Goal: Transaction & Acquisition: Book appointment/travel/reservation

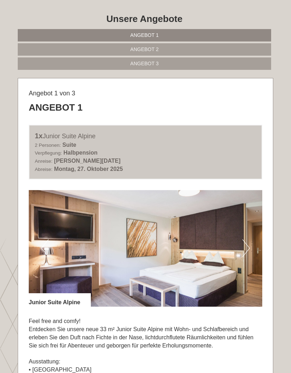
scroll to position [296, 0]
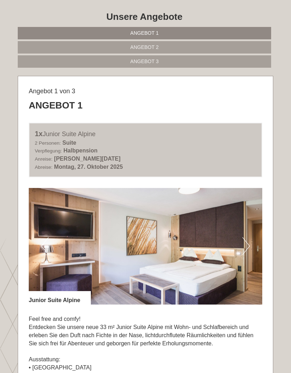
click at [153, 46] on span "Angebot 2" at bounding box center [144, 47] width 28 height 6
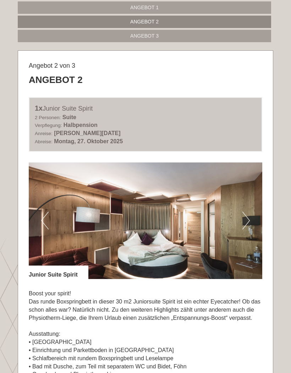
click at [248, 222] on button "Next" at bounding box center [245, 221] width 7 height 18
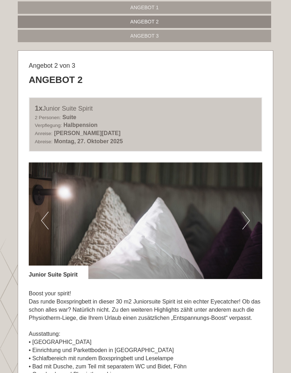
click at [250, 220] on img at bounding box center [145, 220] width 233 height 117
click at [246, 222] on button "Next" at bounding box center [245, 221] width 7 height 18
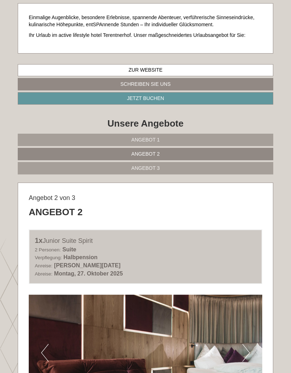
scroll to position [190, 0]
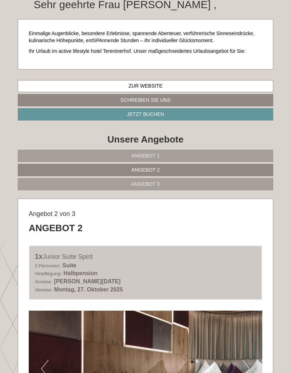
click at [155, 153] on span "Angebot 1" at bounding box center [145, 156] width 28 height 6
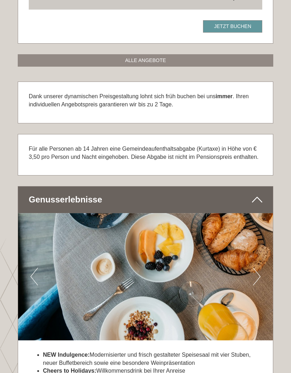
scroll to position [801, 0]
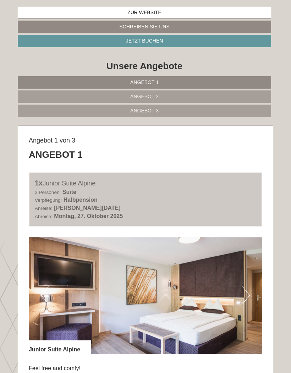
click at [158, 98] on link "Angebot 2" at bounding box center [144, 96] width 253 height 12
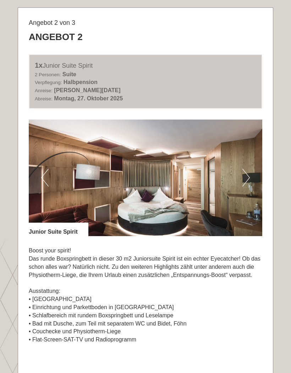
scroll to position [365, 0]
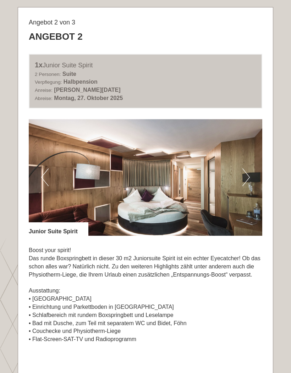
click at [247, 176] on button "Next" at bounding box center [245, 177] width 7 height 18
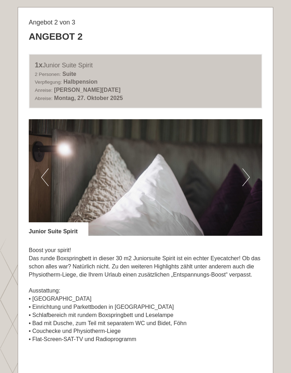
click at [247, 174] on button "Next" at bounding box center [245, 177] width 7 height 18
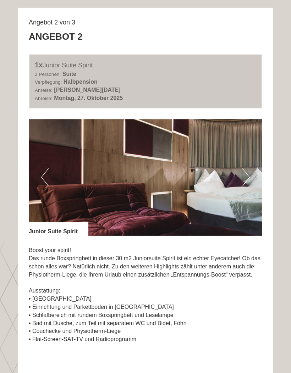
click at [251, 168] on img at bounding box center [145, 177] width 233 height 117
click at [243, 183] on button "Next" at bounding box center [245, 177] width 7 height 18
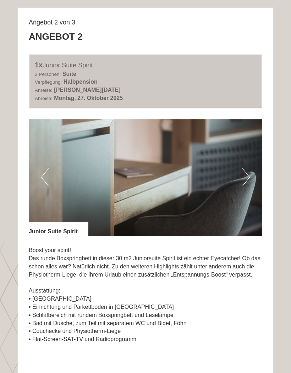
click at [247, 174] on button "Next" at bounding box center [245, 177] width 7 height 18
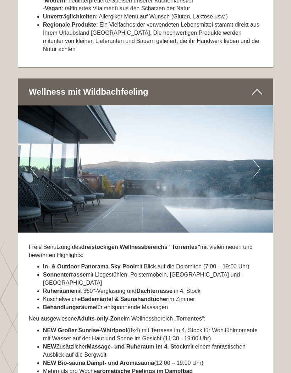
scroll to position [1270, 0]
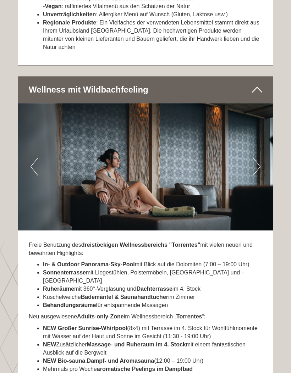
click at [261, 145] on img at bounding box center [145, 166] width 254 height 127
click at [254, 158] on button "Next" at bounding box center [256, 167] width 7 height 18
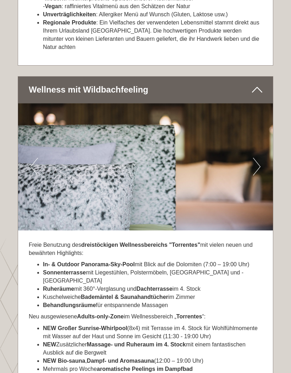
click at [257, 158] on button "Next" at bounding box center [256, 167] width 7 height 18
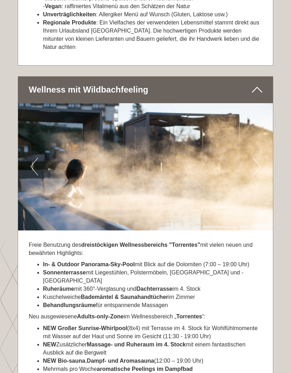
click at [258, 158] on button "Next" at bounding box center [256, 167] width 7 height 18
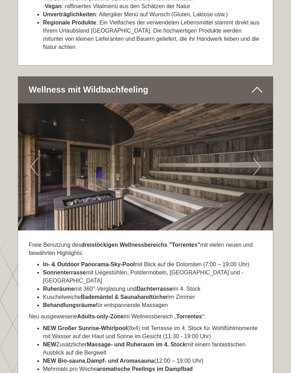
click at [257, 158] on button "Next" at bounding box center [256, 167] width 7 height 18
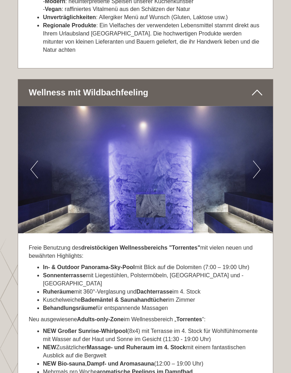
scroll to position [1259, 0]
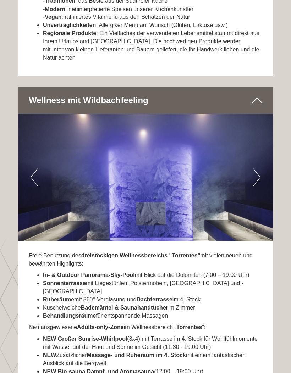
click at [253, 168] on button "Next" at bounding box center [256, 177] width 7 height 18
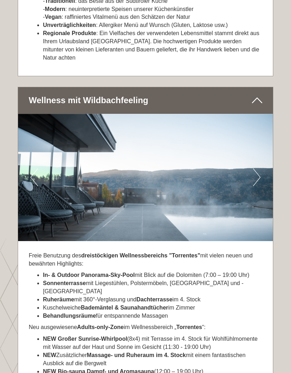
click at [253, 168] on button "Next" at bounding box center [256, 177] width 7 height 18
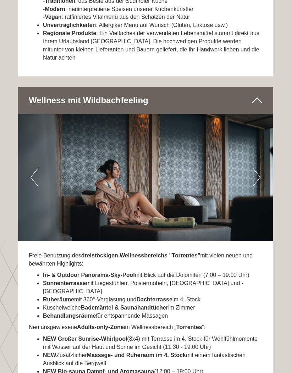
click at [37, 168] on button "Previous" at bounding box center [33, 177] width 7 height 18
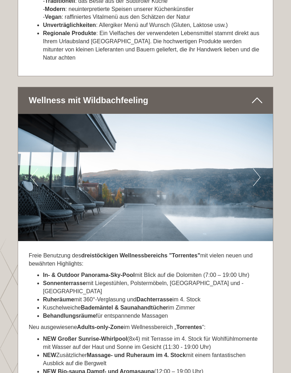
click at [258, 168] on button "Next" at bounding box center [256, 177] width 7 height 18
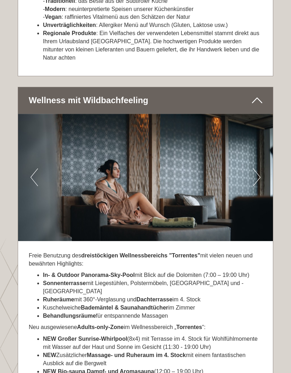
click at [257, 168] on button "Next" at bounding box center [256, 177] width 7 height 18
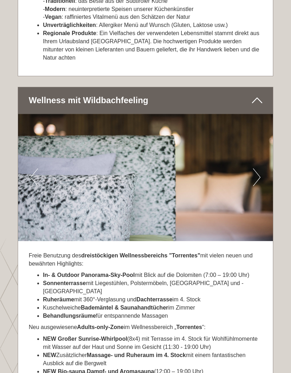
click at [258, 168] on button "Next" at bounding box center [256, 177] width 7 height 18
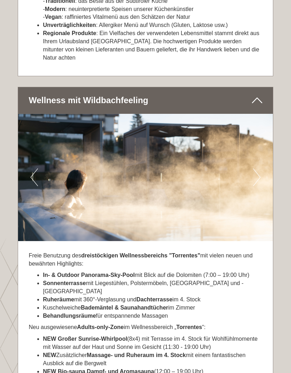
click at [257, 168] on button "Next" at bounding box center [256, 177] width 7 height 18
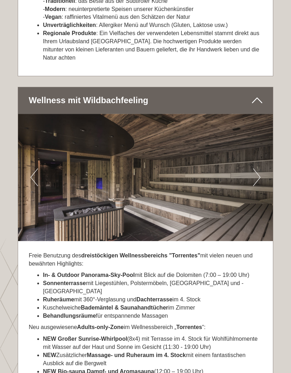
click at [257, 168] on button "Next" at bounding box center [256, 177] width 7 height 18
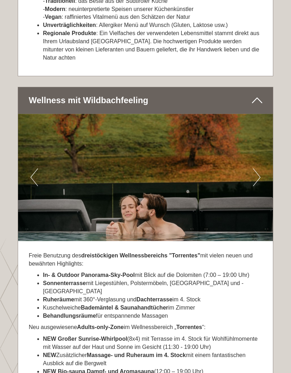
click at [254, 168] on button "Next" at bounding box center [256, 177] width 7 height 18
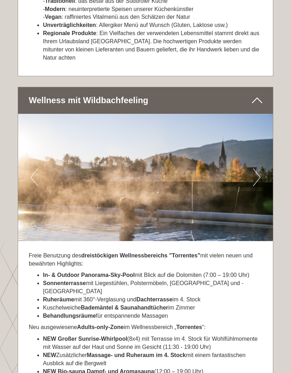
click at [258, 164] on img at bounding box center [145, 177] width 254 height 127
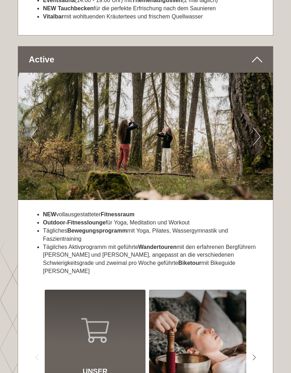
scroll to position [1645, 0]
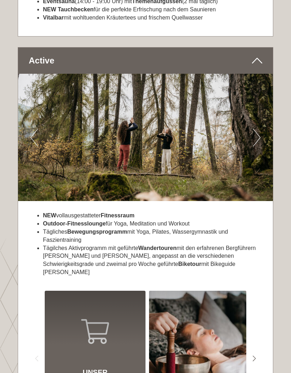
click at [255, 129] on button "Next" at bounding box center [256, 138] width 7 height 18
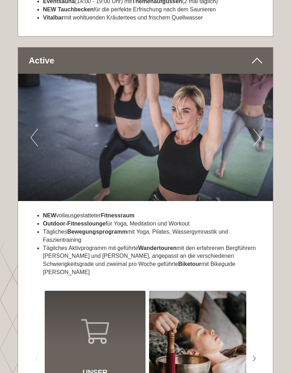
click at [259, 129] on button "Next" at bounding box center [256, 138] width 7 height 18
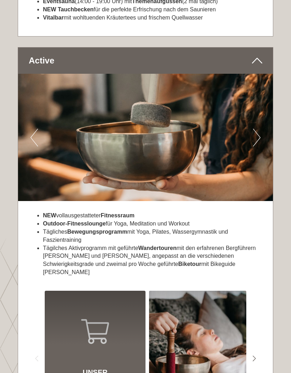
click at [248, 107] on img at bounding box center [145, 137] width 254 height 127
click at [254, 129] on button "Next" at bounding box center [256, 138] width 7 height 18
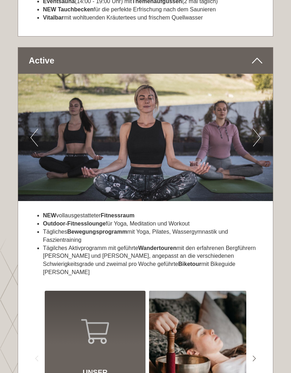
click at [262, 103] on img at bounding box center [145, 137] width 254 height 127
click at [259, 129] on button "Next" at bounding box center [256, 138] width 7 height 18
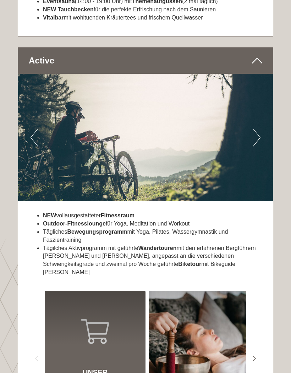
click at [257, 129] on button "Next" at bounding box center [256, 138] width 7 height 18
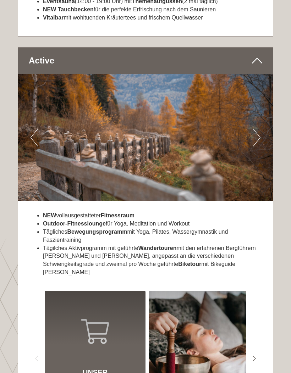
click at [255, 129] on button "Next" at bounding box center [256, 138] width 7 height 18
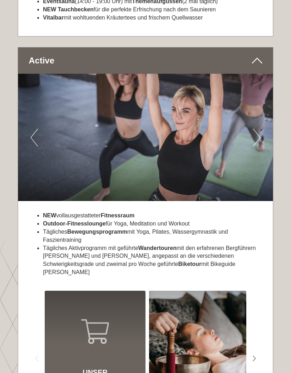
click at [253, 129] on button "Next" at bounding box center [256, 138] width 7 height 18
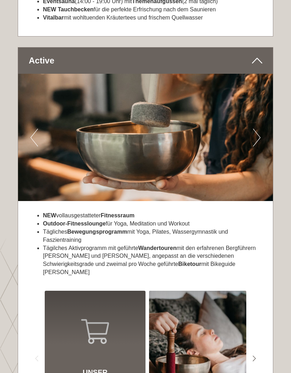
click at [254, 129] on button "Next" at bounding box center [256, 138] width 7 height 18
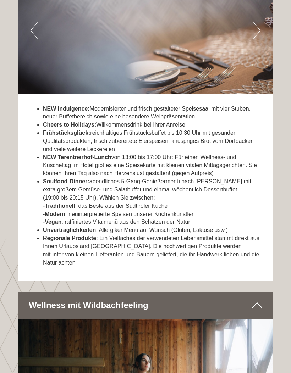
scroll to position [1055, 0]
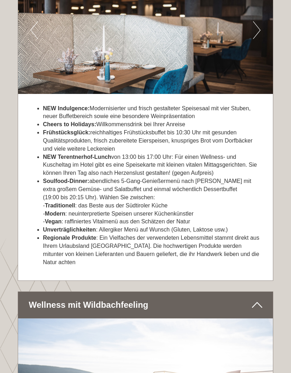
click at [120, 158] on span "NEW Terentnerhof-Lunch von 13:00 bis 17:00 Uhr: Für einen Wellness- und Kuschel…" at bounding box center [150, 165] width 214 height 22
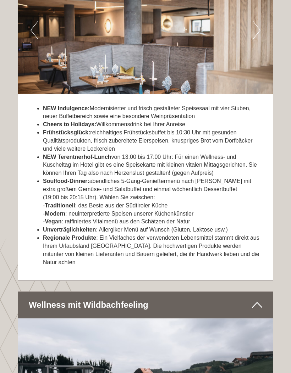
click at [210, 177] on li "Soulfood-Dinner: abendliches 5-Gang-Genießermenü nach Wahl mit extra großem Gem…" at bounding box center [152, 201] width 219 height 49
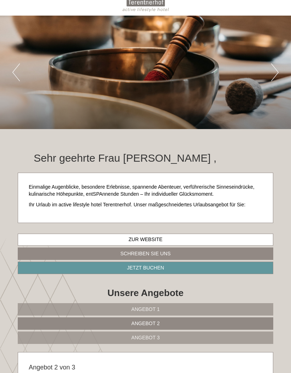
scroll to position [0, 0]
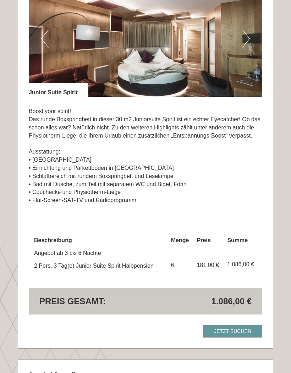
scroll to position [1000, 0]
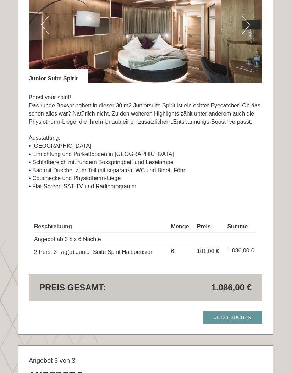
click at [229, 311] on link "Jetzt buchen" at bounding box center [232, 317] width 59 height 12
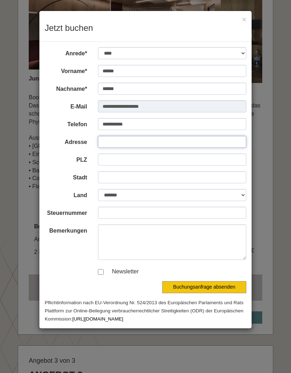
click at [114, 145] on input "Adresse" at bounding box center [172, 142] width 149 height 12
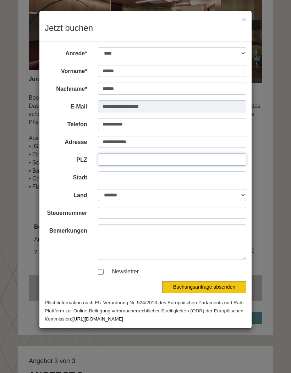
click at [111, 161] on input "PLZ" at bounding box center [172, 159] width 149 height 12
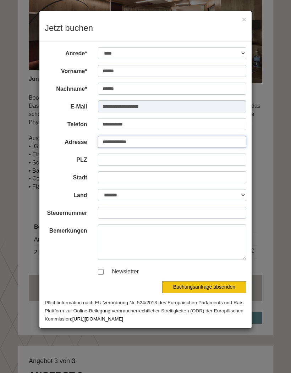
click at [147, 142] on input "**********" at bounding box center [172, 142] width 149 height 12
type input "**********"
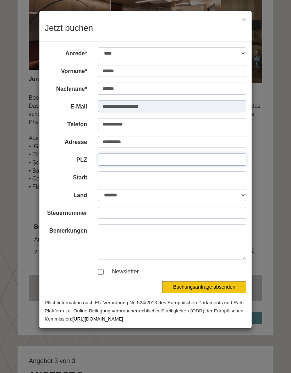
click at [116, 160] on input "PLZ" at bounding box center [172, 159] width 149 height 12
type input "****"
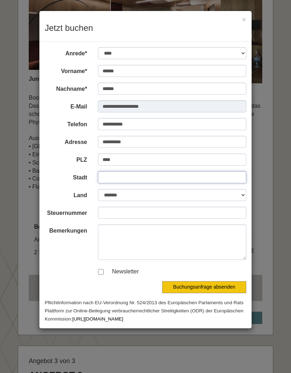
click at [117, 177] on input "Stadt" at bounding box center [172, 177] width 149 height 12
type input "**********"
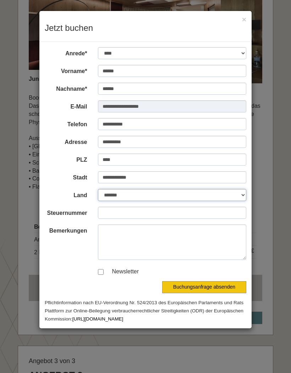
click at [240, 197] on select "**********" at bounding box center [172, 195] width 149 height 12
select select "*"
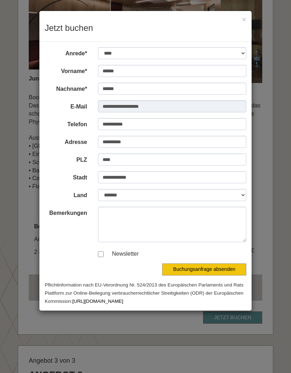
click at [217, 268] on button "Buchungsanfrage absenden" at bounding box center [204, 269] width 84 height 12
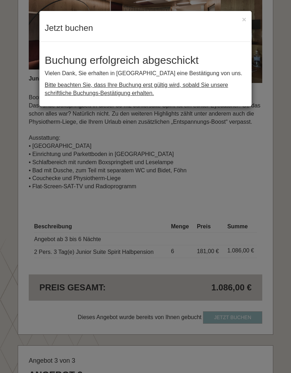
click at [279, 61] on div "**********" at bounding box center [145, 186] width 291 height 373
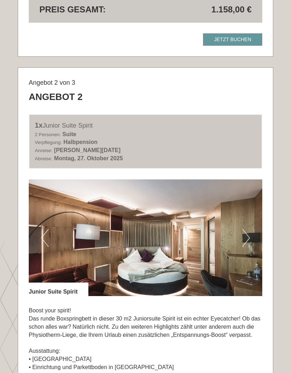
scroll to position [788, 0]
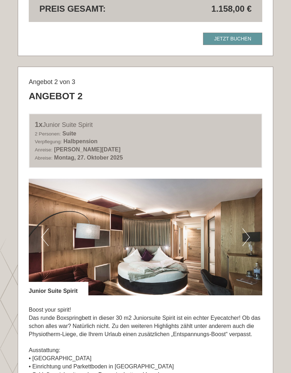
click at [246, 228] on button "Next" at bounding box center [245, 237] width 7 height 18
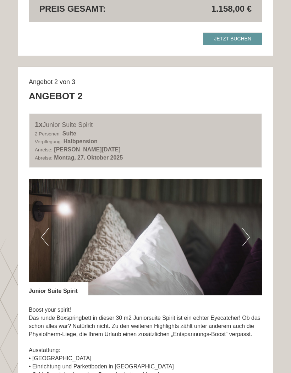
click at [246, 228] on button "Next" at bounding box center [245, 237] width 7 height 18
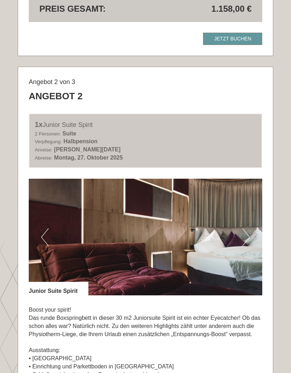
click at [249, 228] on button "Next" at bounding box center [245, 237] width 7 height 18
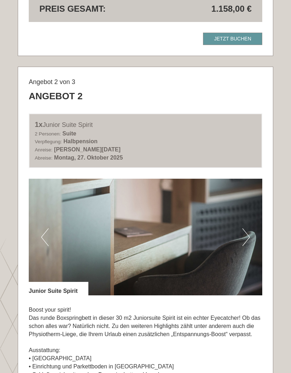
click at [244, 228] on button "Next" at bounding box center [245, 237] width 7 height 18
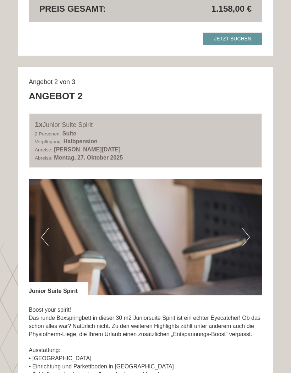
click at [242, 231] on button "Next" at bounding box center [245, 237] width 7 height 18
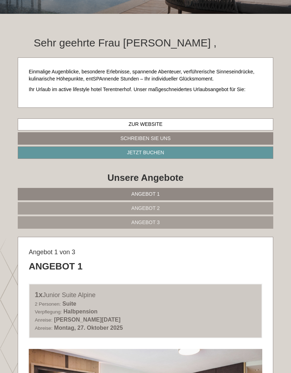
scroll to position [0, 0]
